Goal: Task Accomplishment & Management: Complete application form

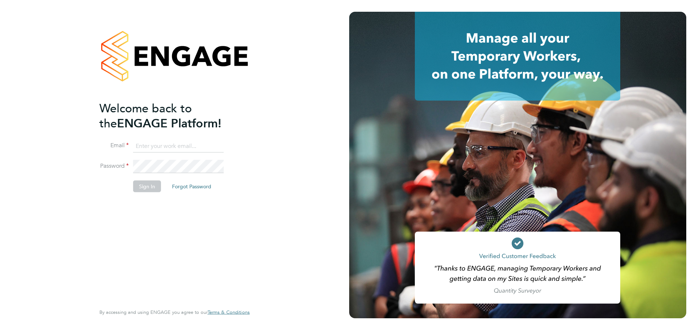
click at [177, 149] on input at bounding box center [178, 145] width 91 height 13
type input "[PERSON_NAME][EMAIL_ADDRESS][DOMAIN_NAME]"
click at [149, 187] on button "Sign In" at bounding box center [147, 186] width 28 height 12
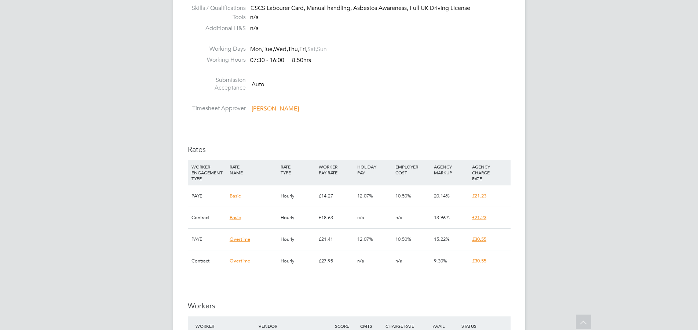
scroll to position [486, 0]
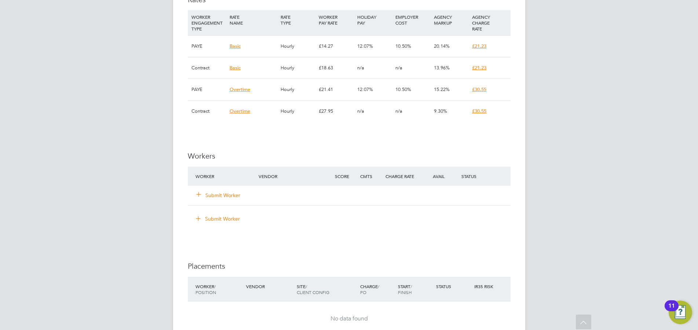
click at [232, 197] on button "Submit Worker" at bounding box center [219, 194] width 44 height 7
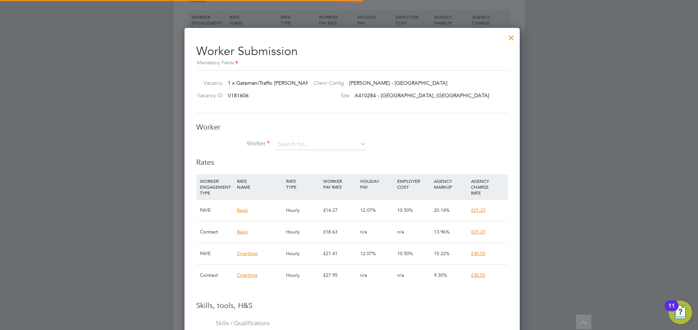
scroll to position [28, 56]
click at [293, 145] on input at bounding box center [320, 144] width 91 height 11
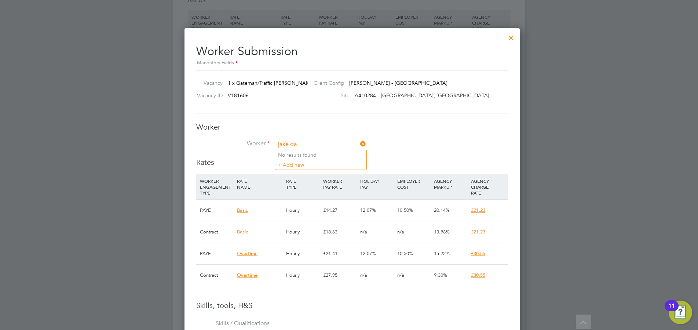
type input "jake da"
click at [293, 144] on input at bounding box center [320, 144] width 91 height 11
type input "Jake"
click at [297, 165] on li "+ Add new" at bounding box center [330, 165] width 110 height 10
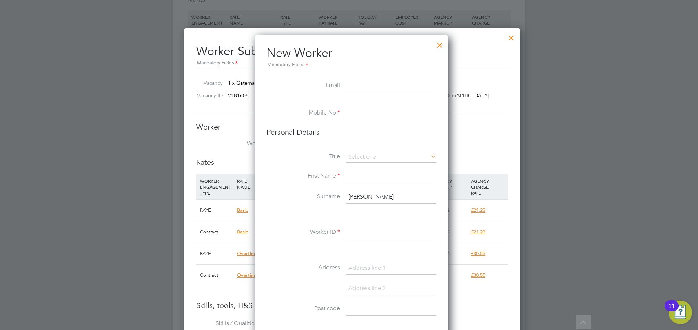
click at [354, 117] on input at bounding box center [391, 113] width 91 height 13
type input "07300209214"
click at [368, 157] on input at bounding box center [391, 156] width 91 height 11
drag, startPoint x: 356, startPoint y: 177, endPoint x: 355, endPoint y: 168, distance: 9.2
click at [355, 168] on div "All Vacancies Vacancy Activity Logs Vacancy Activity Logs All Vacancies Vacancy…" at bounding box center [349, 36] width 352 height 1032
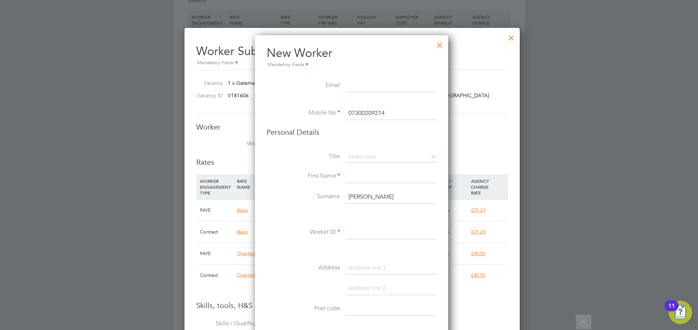
drag, startPoint x: 356, startPoint y: 157, endPoint x: 356, endPoint y: 170, distance: 13.6
click at [356, 158] on input at bounding box center [391, 156] width 91 height 11
click at [356, 170] on li "Mr" at bounding box center [390, 167] width 91 height 10
type input "Mr"
click at [353, 176] on input at bounding box center [391, 176] width 91 height 13
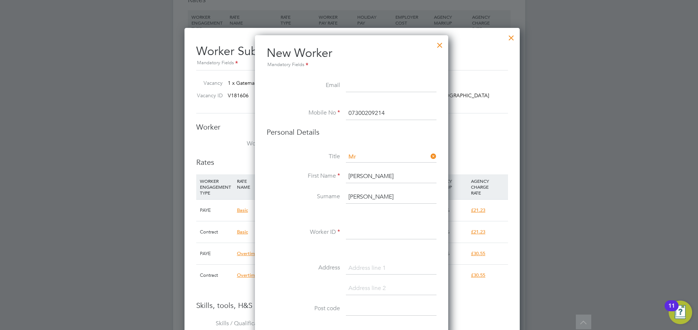
type input "Jake"
type input "Davies"
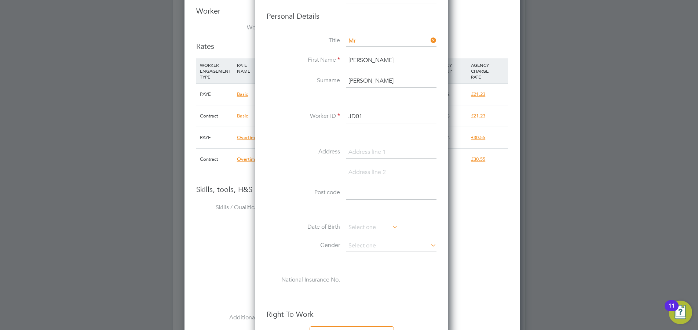
type input "JD01"
click at [374, 153] on input at bounding box center [391, 152] width 91 height 13
click at [381, 149] on input at bounding box center [391, 152] width 91 height 13
type input "26"
type input "london road"
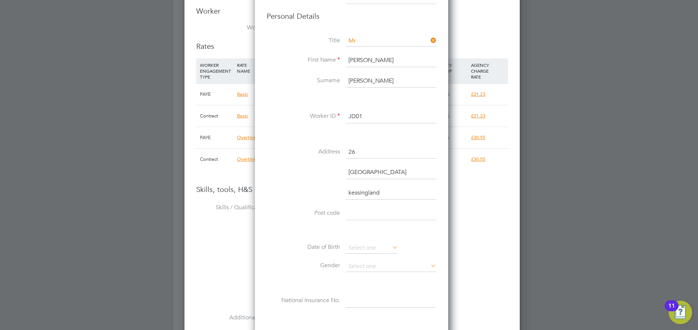
type input "kessingland"
type input "NR33 7PW"
click at [382, 246] on input at bounding box center [372, 247] width 52 height 11
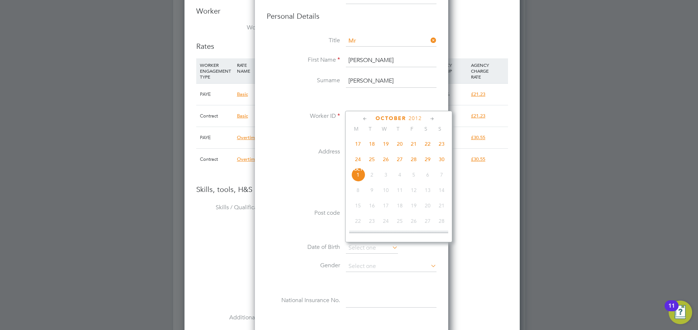
click at [403, 114] on div "October 2012 M T W T F S S Jul 1 2 3 4 5 6 7 8 9 10 11 12 13 14 15 16 17 18 19 …" at bounding box center [398, 176] width 107 height 131
click at [412, 117] on span "2012" at bounding box center [414, 118] width 13 height 6
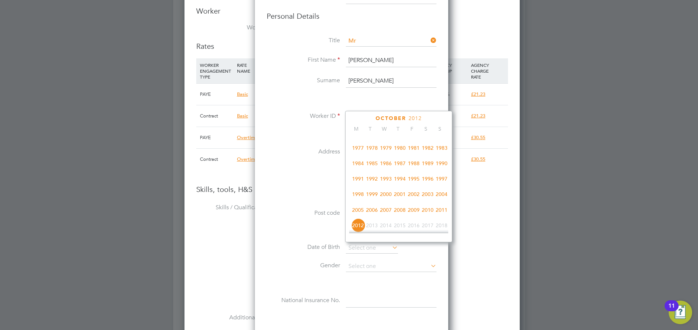
click at [415, 181] on span "1995" at bounding box center [414, 179] width 14 height 14
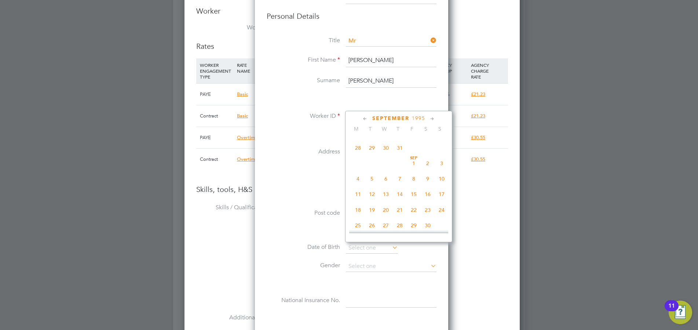
click at [364, 118] on icon at bounding box center [365, 119] width 7 height 8
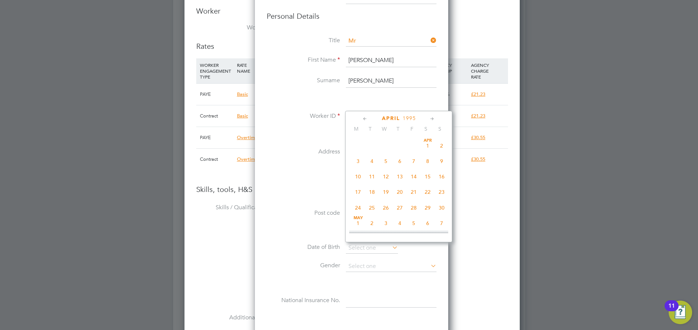
click at [364, 118] on icon at bounding box center [365, 119] width 7 height 8
click at [416, 190] on span "20" at bounding box center [414, 192] width 14 height 14
type input "20 Jan 1995"
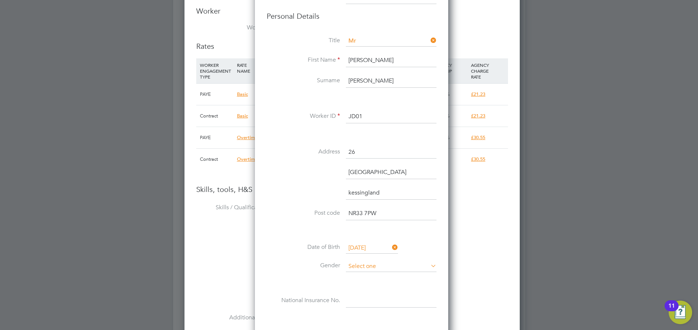
click at [356, 266] on input at bounding box center [391, 266] width 91 height 11
click at [360, 275] on li "Male" at bounding box center [390, 277] width 91 height 10
type input "Male"
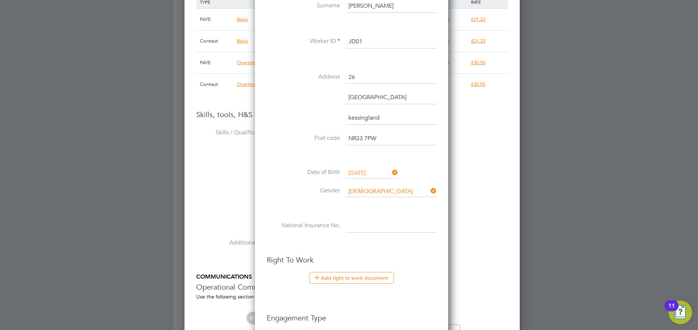
click at [349, 223] on input at bounding box center [391, 225] width 91 height 13
paste input "JZ 780500 A"
click at [355, 227] on input "JZ 780500 A" at bounding box center [391, 225] width 91 height 13
drag, startPoint x: 373, startPoint y: 224, endPoint x: 386, endPoint y: 235, distance: 17.4
click at [373, 228] on input "JZ780500 A" at bounding box center [391, 225] width 91 height 13
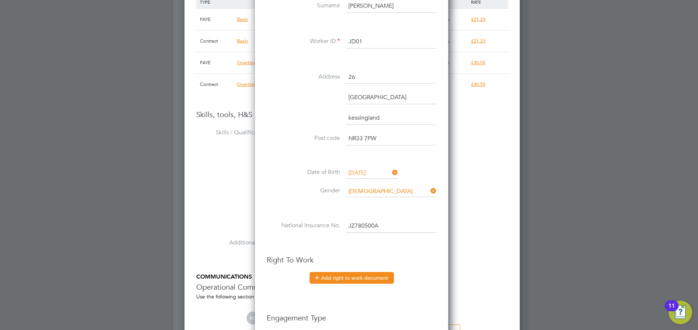
type input "JZ 78 05 00 A"
click at [357, 282] on button "Add right to work document" at bounding box center [351, 278] width 84 height 12
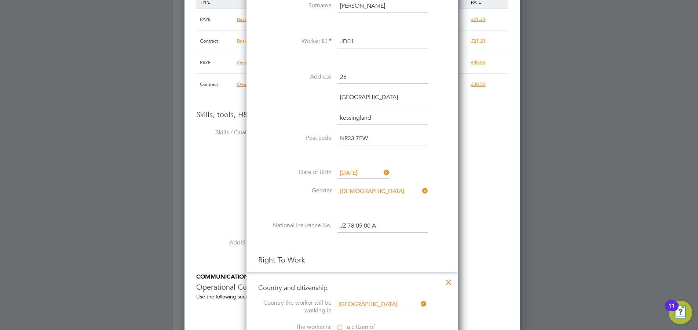
scroll to position [789, 0]
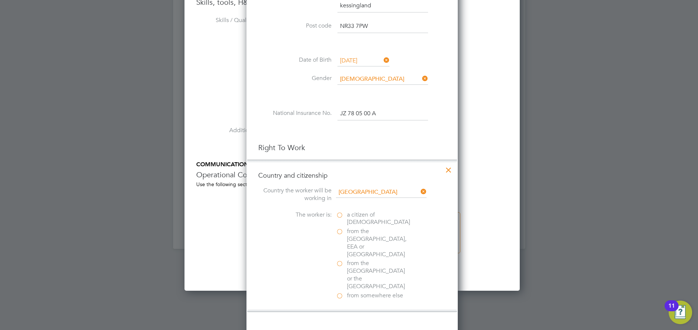
click at [341, 216] on label "a citizen of United Kingdom" at bounding box center [372, 218] width 73 height 15
click at [0, 0] on input "a citizen of United Kingdom" at bounding box center [0, 0] width 0 height 0
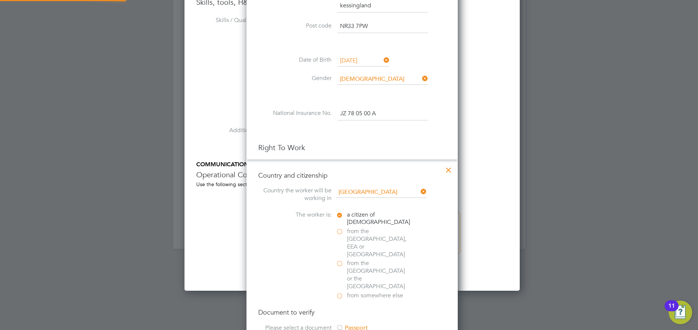
scroll to position [864, 0]
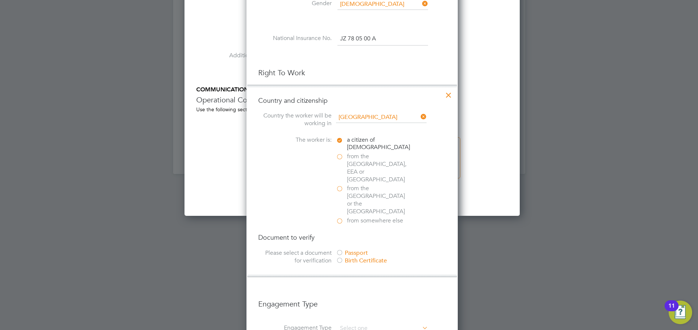
click at [340, 249] on div at bounding box center [339, 252] width 7 height 7
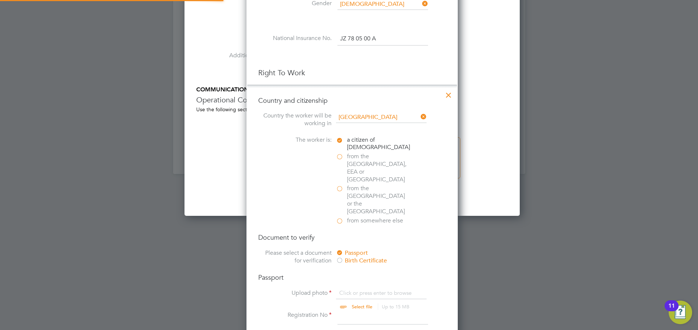
scroll to position [939, 0]
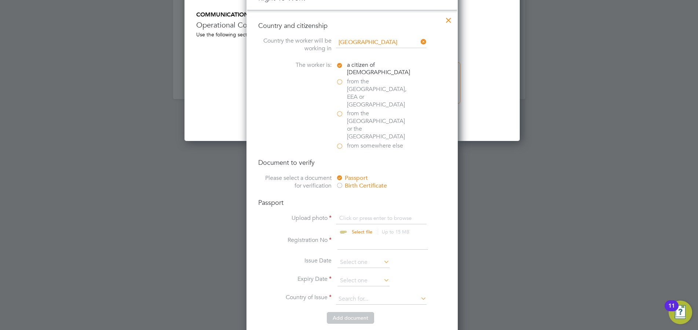
click at [347, 214] on input "file" at bounding box center [368, 225] width 115 height 22
type input "C:\fakepath\NI.jpg"
click at [415, 214] on input "file" at bounding box center [368, 225] width 115 height 22
type input "C:\fakepath\ORIG PP.jpg"
click at [357, 236] on input at bounding box center [382, 242] width 91 height 13
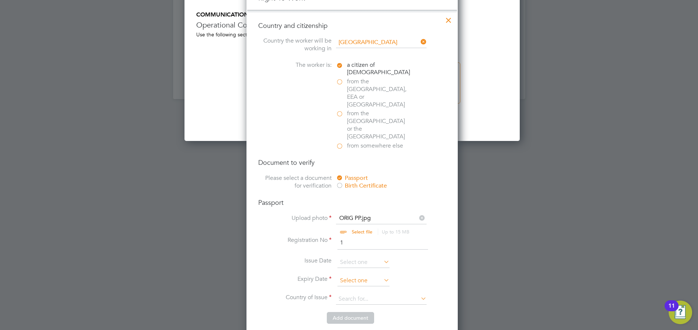
type input "1"
click at [362, 275] on input at bounding box center [363, 280] width 52 height 11
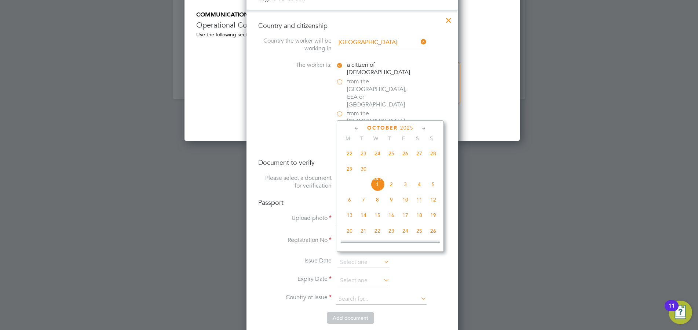
click at [422, 127] on icon at bounding box center [423, 128] width 7 height 8
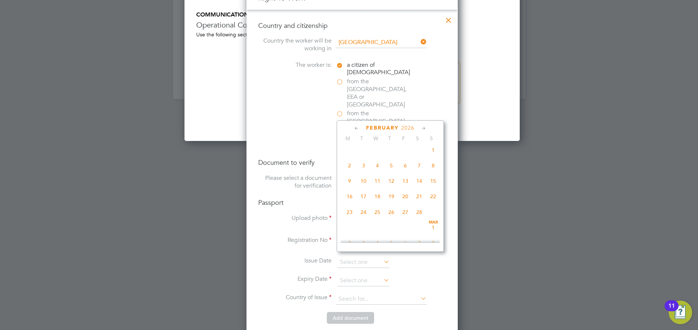
click at [420, 217] on span "28" at bounding box center [419, 212] width 14 height 14
type input "28 Feb 2026"
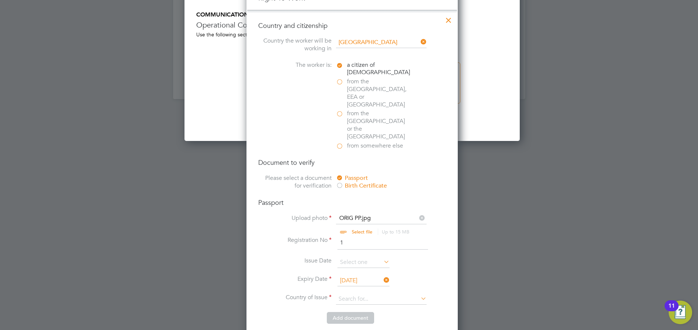
scroll to position [976, 0]
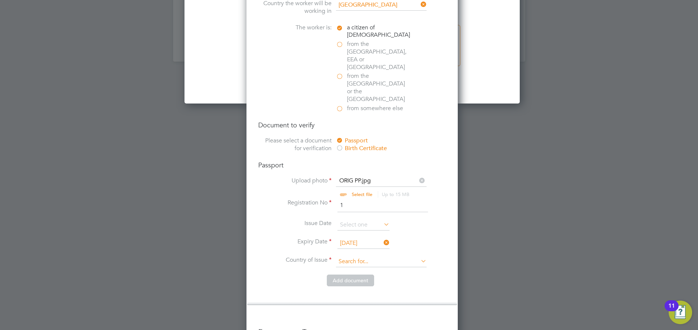
click at [359, 256] on input at bounding box center [381, 261] width 91 height 11
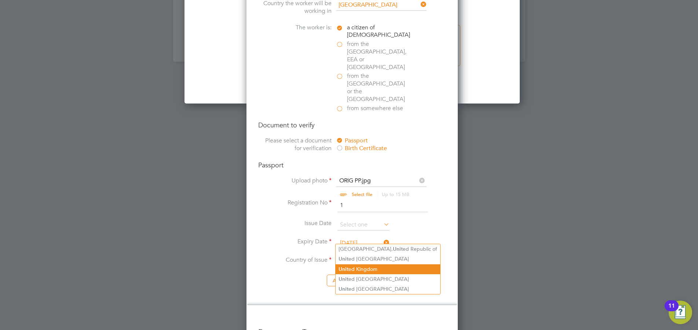
click at [372, 271] on li "Unit ed Kingdom" at bounding box center [387, 269] width 104 height 10
type input "United Kingdom"
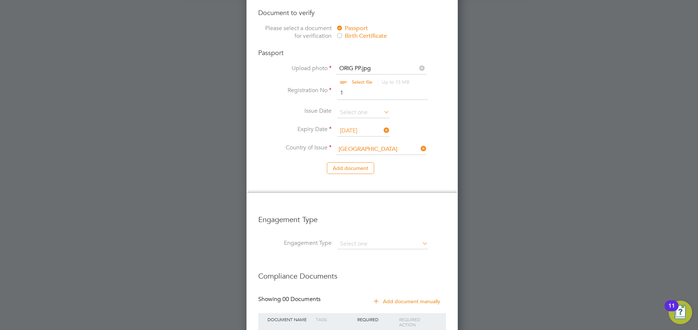
scroll to position [1122, 0]
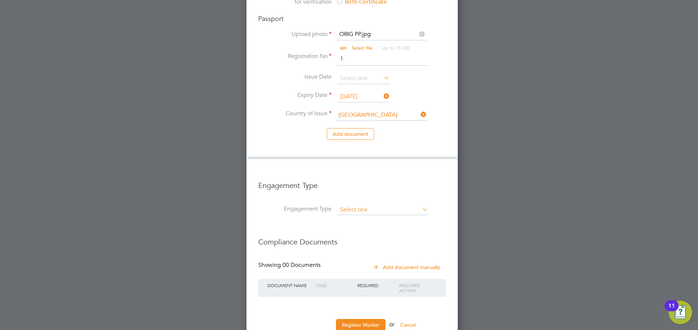
click at [366, 205] on input at bounding box center [382, 210] width 91 height 10
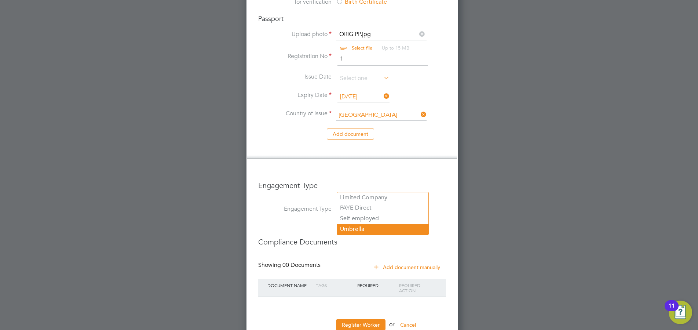
click at [356, 227] on li "Umbrella" at bounding box center [382, 229] width 91 height 11
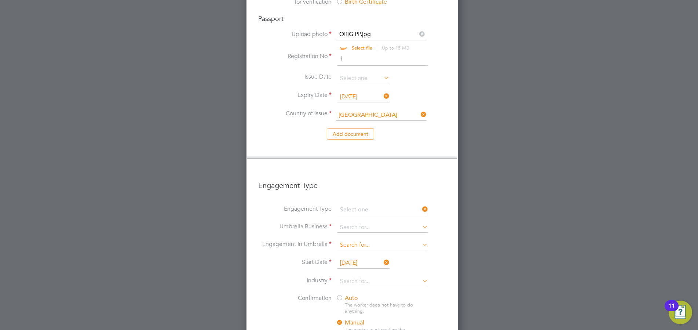
type input "Umbrella"
click at [351, 222] on input at bounding box center [382, 227] width 91 height 10
click at [356, 225] on li "Workwell People Solutions Limited" at bounding box center [386, 225] width 99 height 11
type input "Workwell People Solutions Limited"
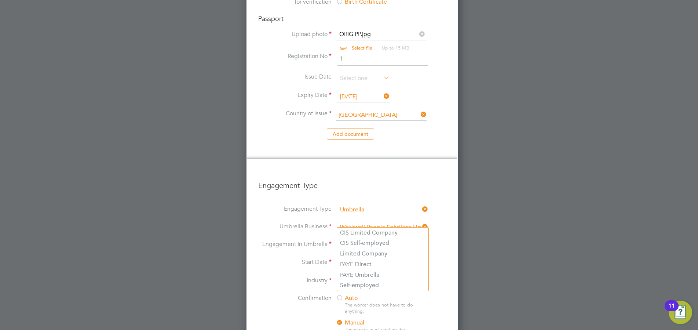
click at [352, 240] on input at bounding box center [382, 245] width 91 height 10
click at [363, 273] on li "PAYE Umbrella" at bounding box center [382, 274] width 91 height 11
type input "PAYE Umbrella"
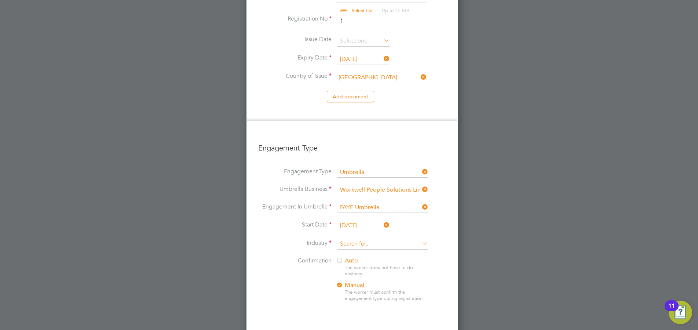
click at [362, 238] on input at bounding box center [382, 243] width 91 height 11
drag, startPoint x: 356, startPoint y: 279, endPoint x: 305, endPoint y: 270, distance: 51.1
click at [356, 279] on li "Construction" at bounding box center [382, 281] width 91 height 10
type input "Construction"
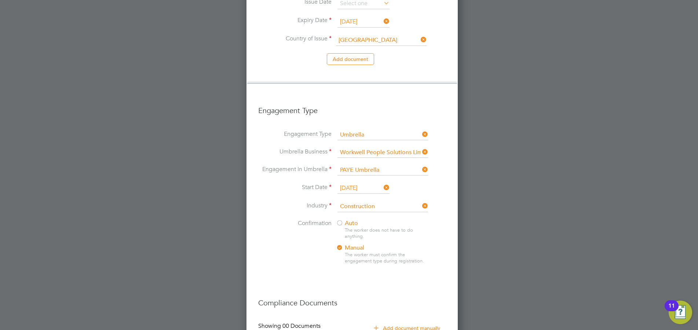
scroll to position [1258, 0]
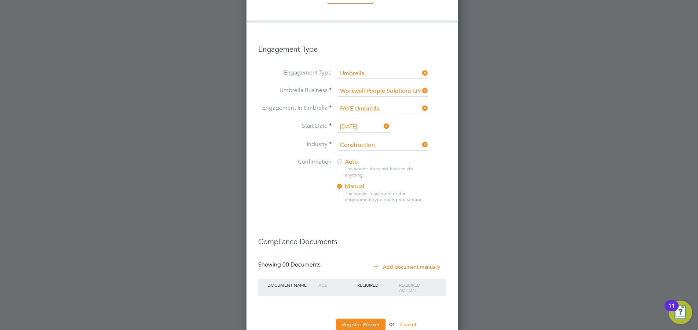
click at [342, 158] on div at bounding box center [339, 161] width 7 height 7
click at [365, 318] on button "Register Worker" at bounding box center [360, 324] width 49 height 12
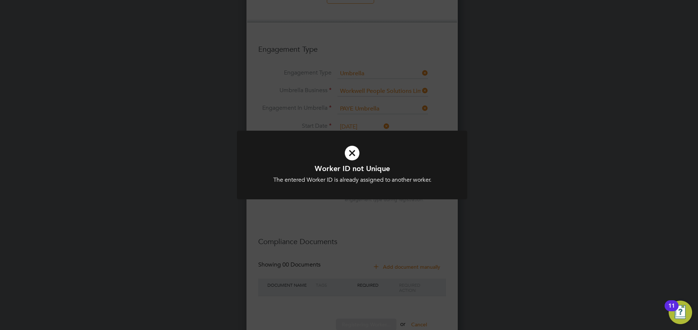
click at [354, 200] on div "Worker ID not Unique The entered Worker ID is already assigned to another worke…" at bounding box center [352, 169] width 230 height 77
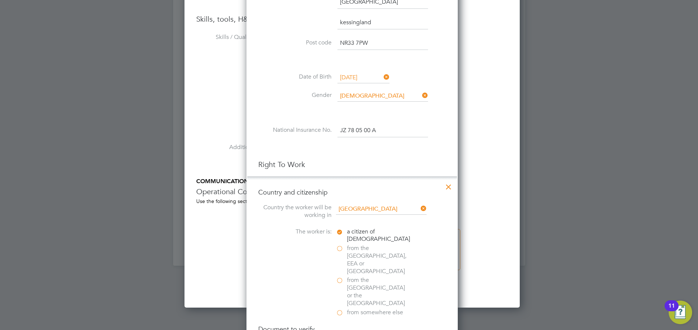
scroll to position [660, 0]
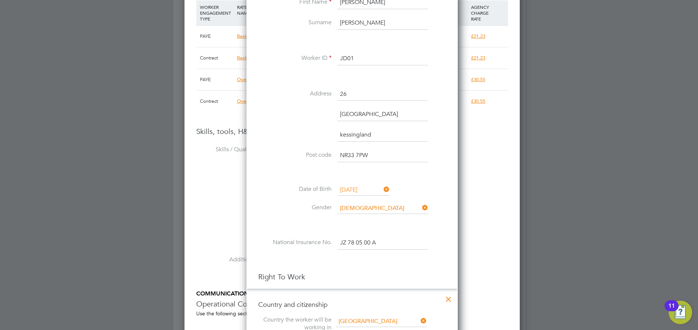
click at [347, 59] on input "JD01" at bounding box center [382, 58] width 91 height 13
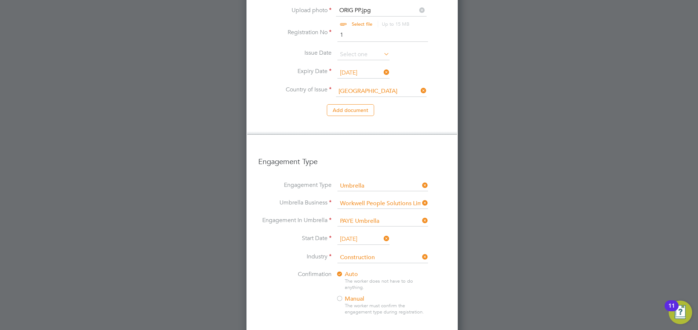
scroll to position [1258, 0]
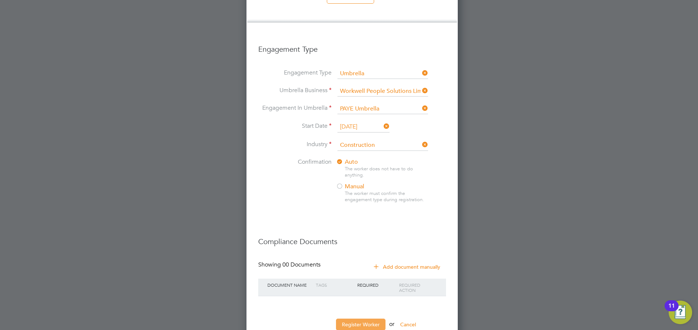
type input "JDA01"
click at [365, 318] on button "Register Worker" at bounding box center [360, 324] width 49 height 12
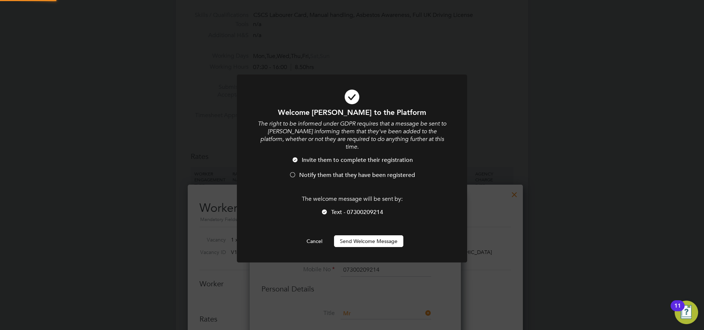
scroll to position [10, 10]
click at [305, 171] on span "Notify them that they have been registered" at bounding box center [357, 174] width 116 height 7
click at [354, 235] on button "Send Welcome Message" at bounding box center [368, 241] width 69 height 12
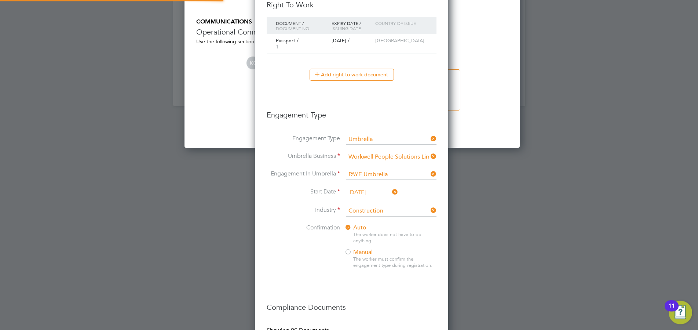
type input "Jake Davies (JDA01)"
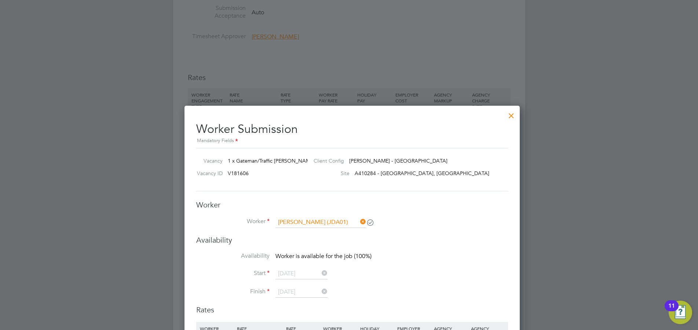
click at [512, 114] on div at bounding box center [511, 113] width 13 height 13
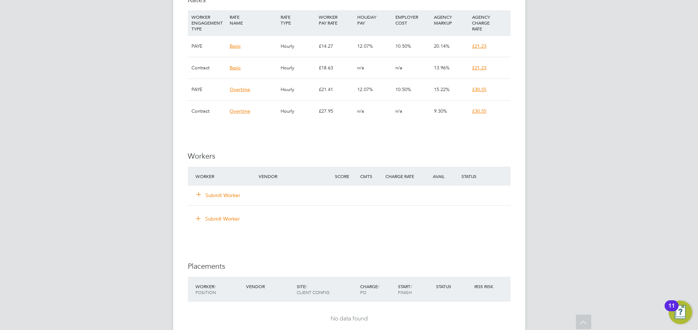
click at [233, 194] on button "Submit Worker" at bounding box center [219, 194] width 44 height 7
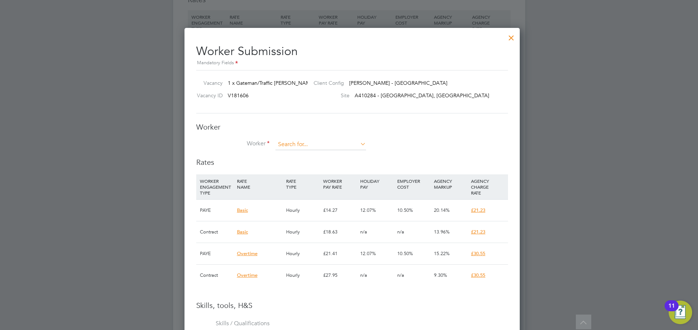
click at [292, 141] on input at bounding box center [320, 144] width 91 height 11
click at [327, 157] on li "Jake Da vies (JDA01)" at bounding box center [320, 155] width 91 height 10
type input "Jake Davies (JDA01)"
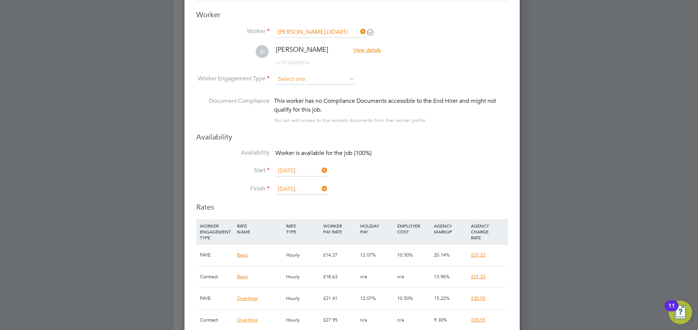
click at [290, 80] on input at bounding box center [315, 79] width 80 height 11
click at [292, 98] on li "PAYE" at bounding box center [315, 99] width 80 height 10
type input "PAYE"
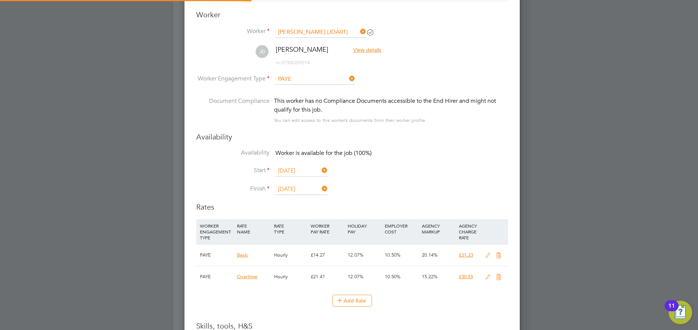
drag, startPoint x: 292, startPoint y: 98, endPoint x: 293, endPoint y: 87, distance: 11.5
click at [293, 79] on input at bounding box center [315, 79] width 80 height 11
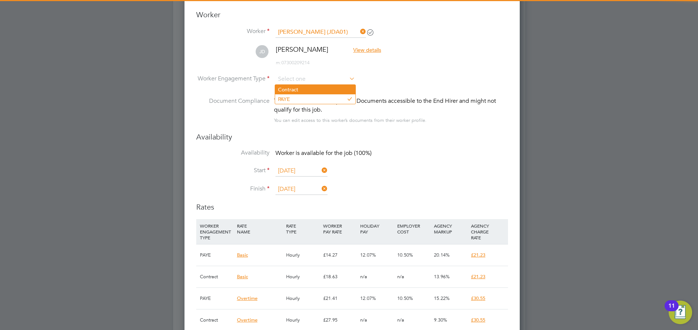
click at [294, 90] on li "Contract" at bounding box center [315, 90] width 80 height 10
type input "Contract"
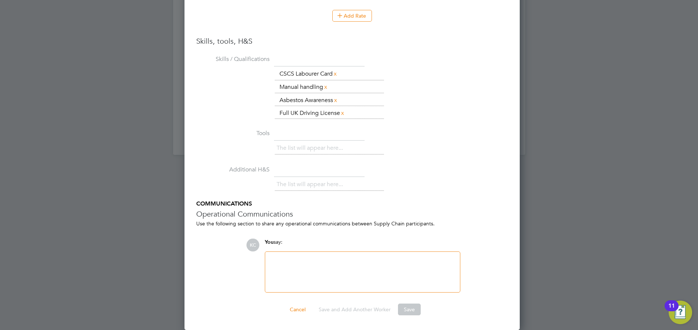
click at [410, 301] on ng-form "Worker Worker Jake Davies (JDA01) JD Jake Davies View details m: 07300209214 Wo…" at bounding box center [352, 20] width 312 height 590
click at [327, 256] on div at bounding box center [362, 272] width 186 height 32
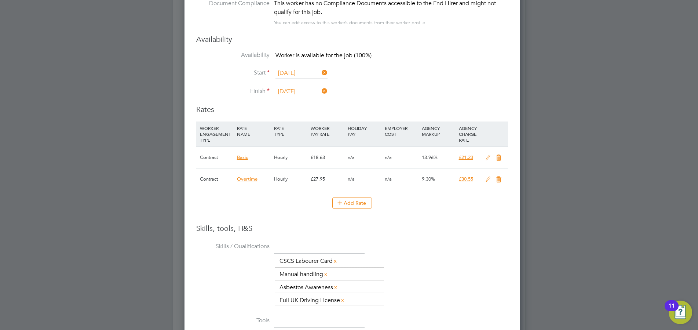
click at [487, 158] on icon at bounding box center [487, 158] width 9 height 6
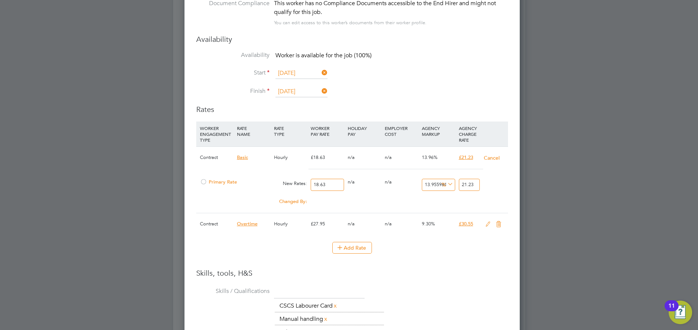
click at [204, 181] on div at bounding box center [203, 183] width 7 height 5
click at [443, 275] on h3 "Skills, tools, H&S" at bounding box center [352, 273] width 312 height 10
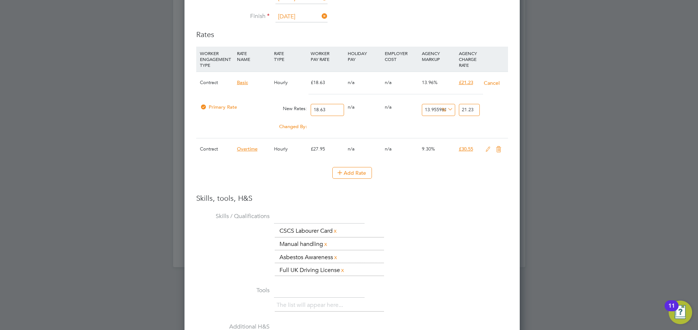
click at [424, 201] on h3 "Skills, tools, H&S" at bounding box center [352, 198] width 312 height 10
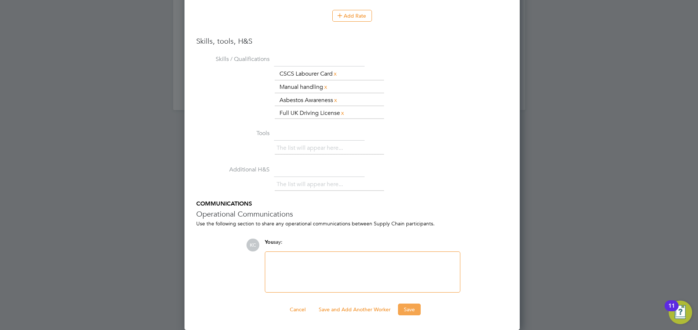
click at [404, 308] on button "Save" at bounding box center [409, 309] width 23 height 12
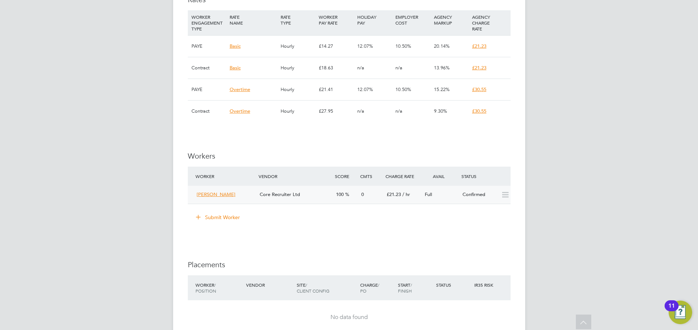
click at [426, 199] on div "Full" at bounding box center [441, 194] width 38 height 12
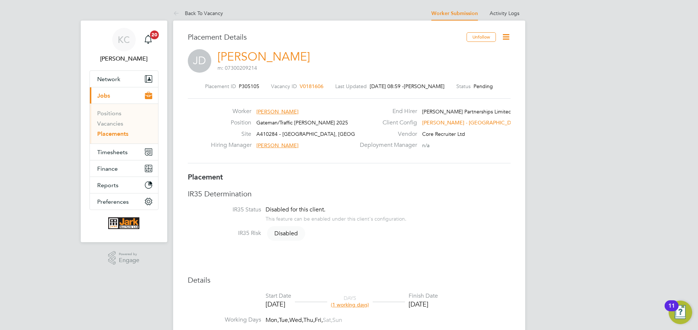
click at [509, 36] on icon at bounding box center [505, 36] width 9 height 9
click at [463, 81] on li "Start" at bounding box center [482, 79] width 54 height 10
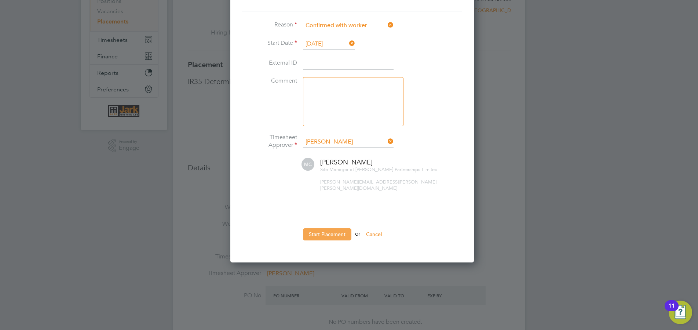
click at [341, 228] on button "Start Placement" at bounding box center [327, 234] width 48 height 12
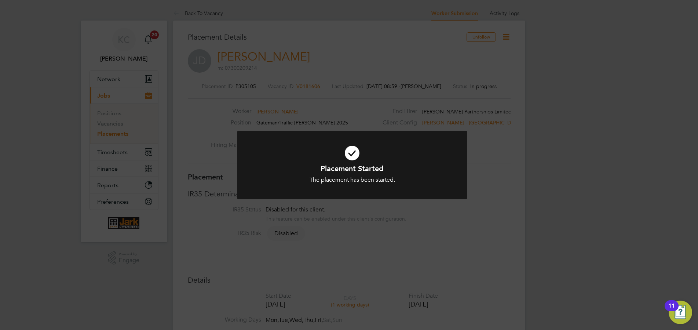
click at [555, 116] on div "Placement Started The placement has been started. Cancel Okay" at bounding box center [349, 165] width 698 height 330
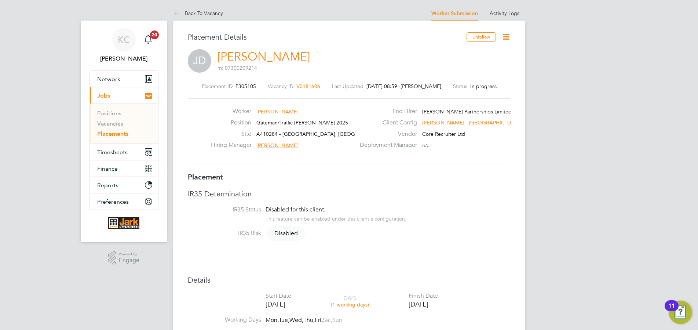
drag, startPoint x: 319, startPoint y: 86, endPoint x: 294, endPoint y: 86, distance: 24.2
click at [294, 86] on div "Placement ID P305105 Vacancy ID V0181606 Last Updated 01 Oct 2025, 08:59 - Kell…" at bounding box center [349, 86] width 323 height 7
drag, startPoint x: 292, startPoint y: 86, endPoint x: 316, endPoint y: 87, distance: 23.9
click at [316, 87] on div "Placement ID P305105 Vacancy ID V0181606 Last Updated 01 Oct 2025, 08:59 - Kell…" at bounding box center [349, 86] width 323 height 7
